Goal: Obtain resource: Download file/media

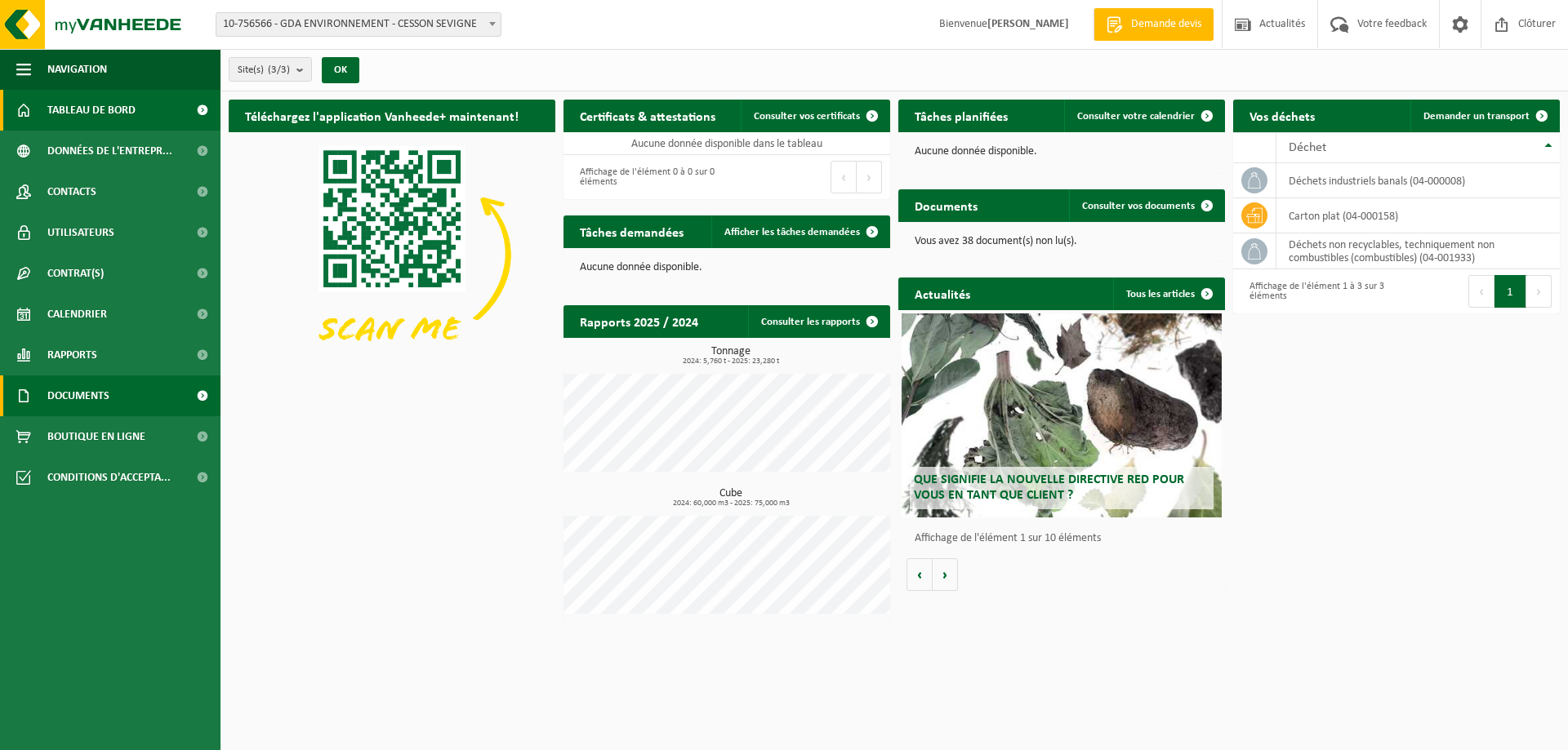
click at [68, 383] on span "Documents" at bounding box center [77, 396] width 62 height 41
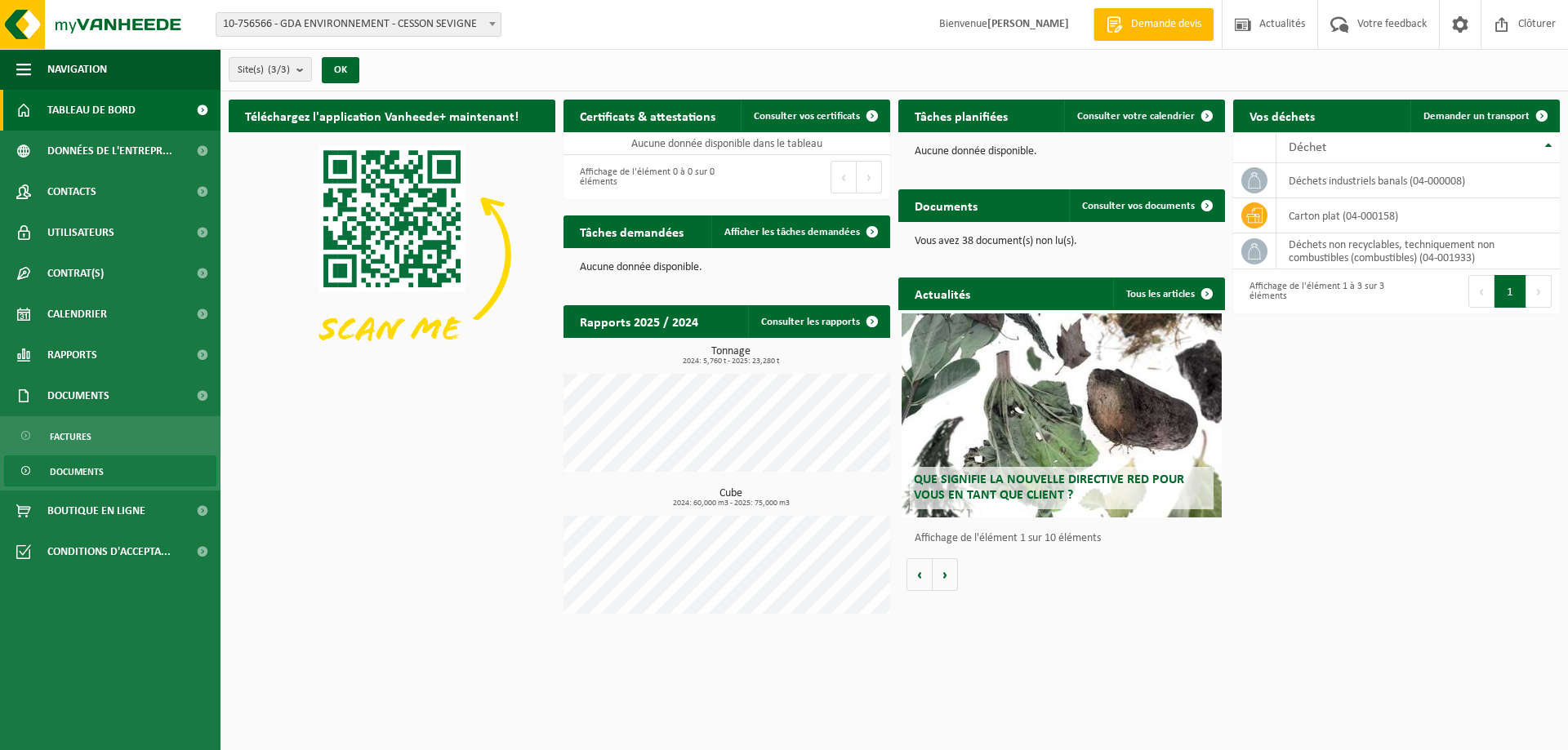
click at [83, 472] on span "Documents" at bounding box center [76, 472] width 54 height 31
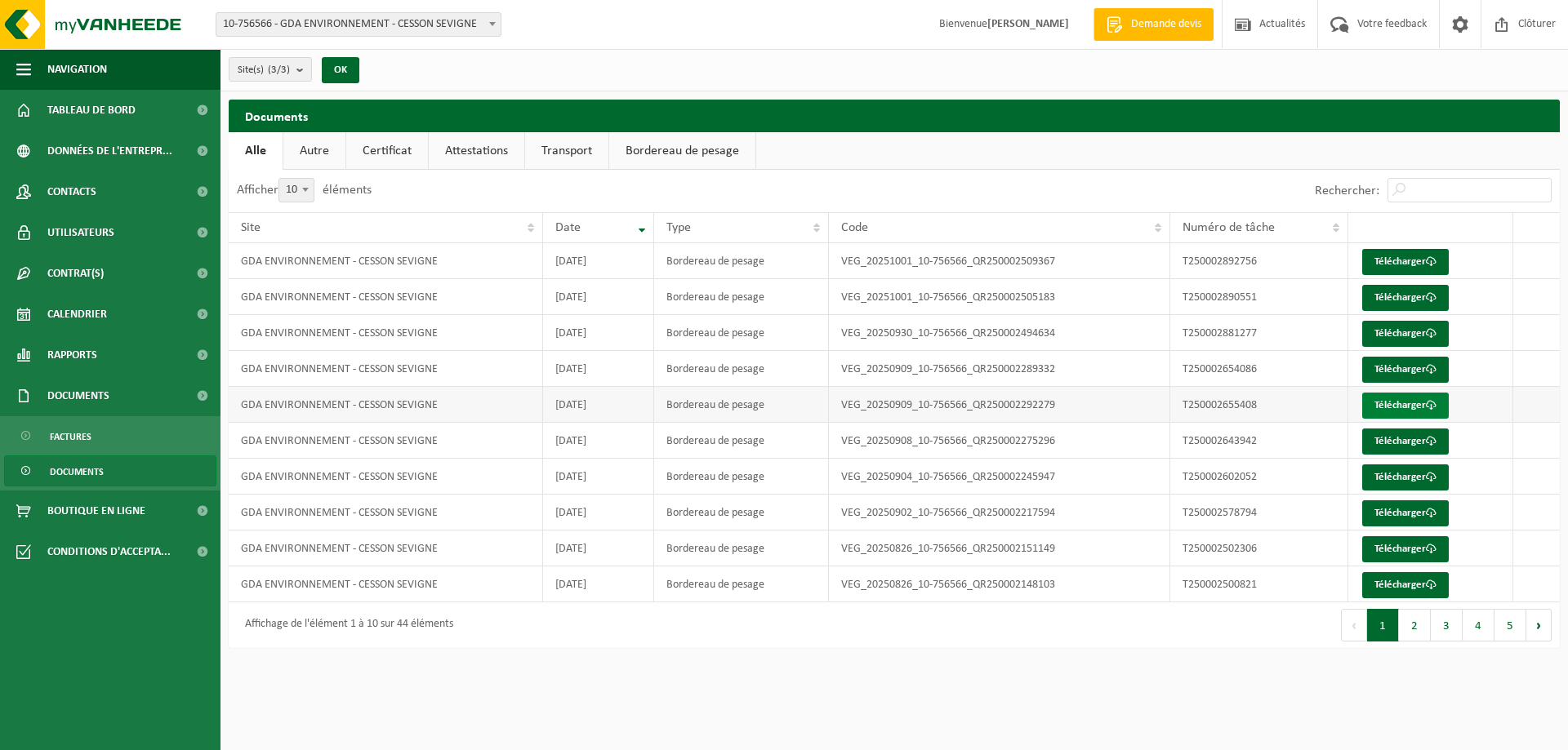
click at [1411, 402] on link "Télécharger" at bounding box center [1405, 405] width 87 height 26
click at [1420, 514] on link "Télécharger" at bounding box center [1405, 513] width 87 height 26
click at [1420, 300] on link "Télécharger" at bounding box center [1405, 298] width 87 height 26
